Goal: Information Seeking & Learning: Understand process/instructions

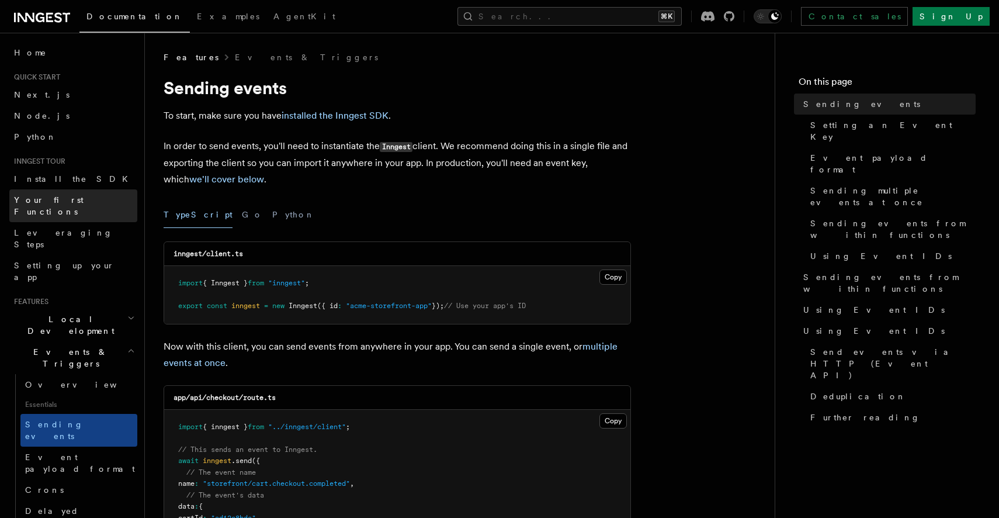
click at [61, 199] on span "Your first Functions" at bounding box center [49, 205] width 70 height 21
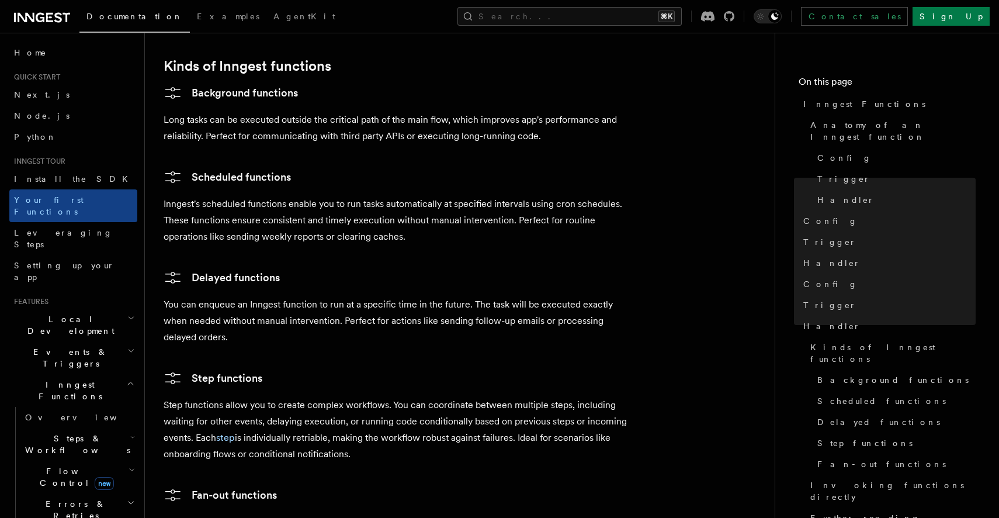
scroll to position [1833, 0]
click at [213, 369] on link "Step functions" at bounding box center [213, 378] width 99 height 19
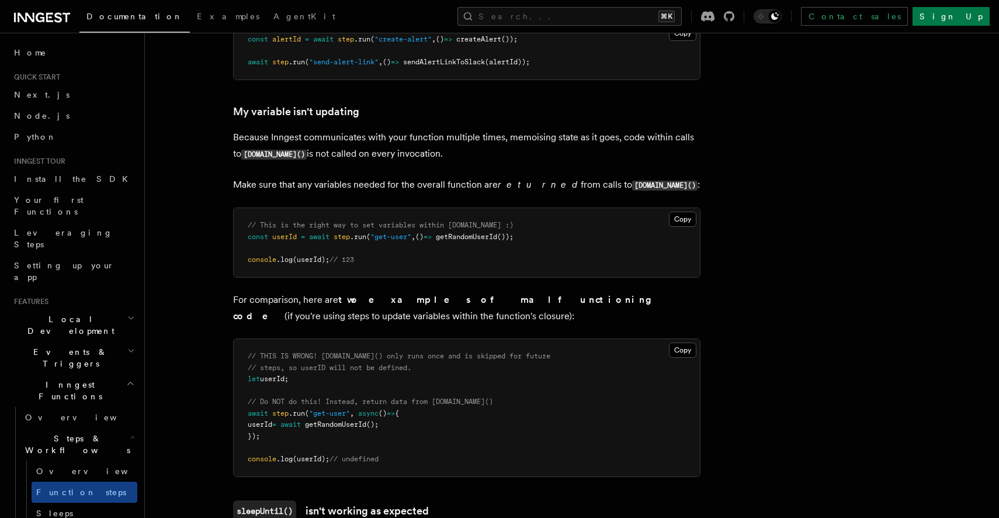
scroll to position [2959, 0]
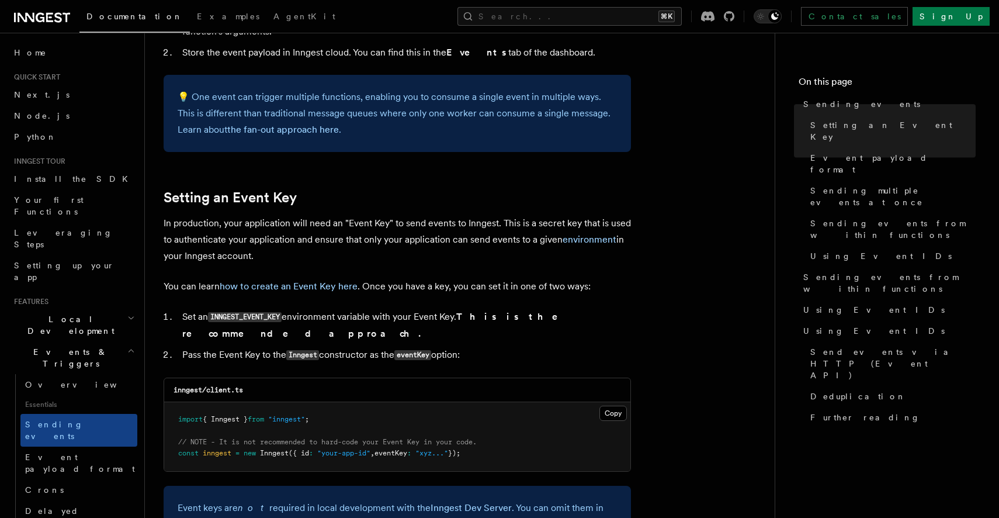
scroll to position [722, 0]
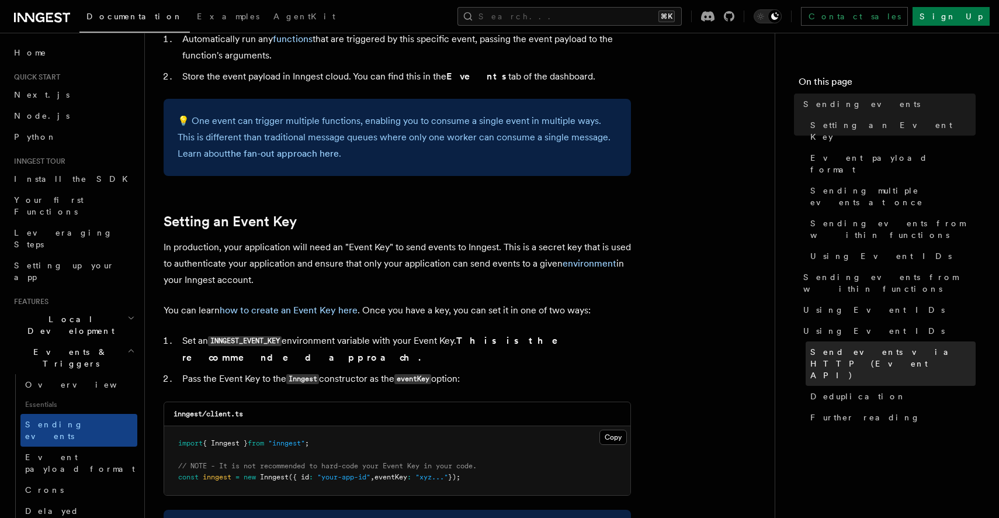
click at [829, 341] on link "Send events via HTTP (Event API)" at bounding box center [891, 363] width 170 height 44
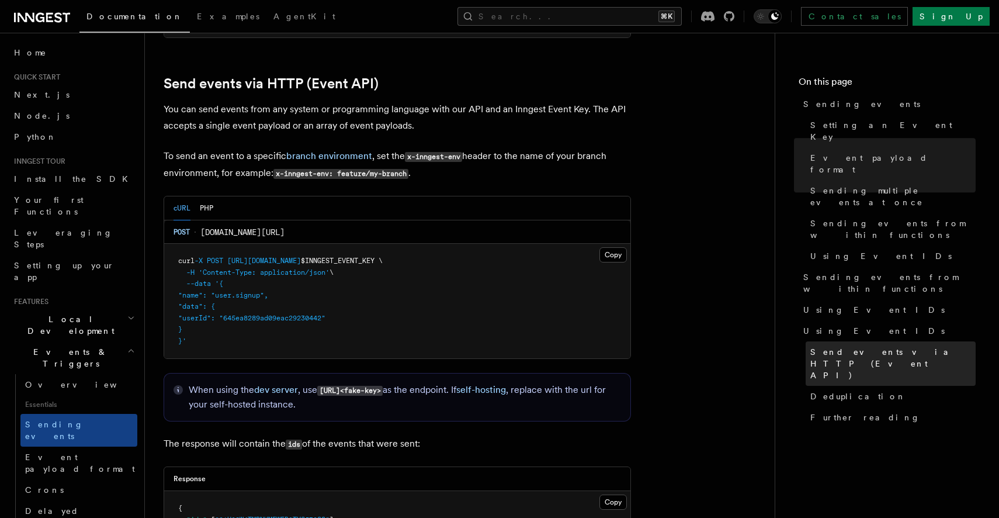
scroll to position [2419, 0]
